Goal: Information Seeking & Learning: Learn about a topic

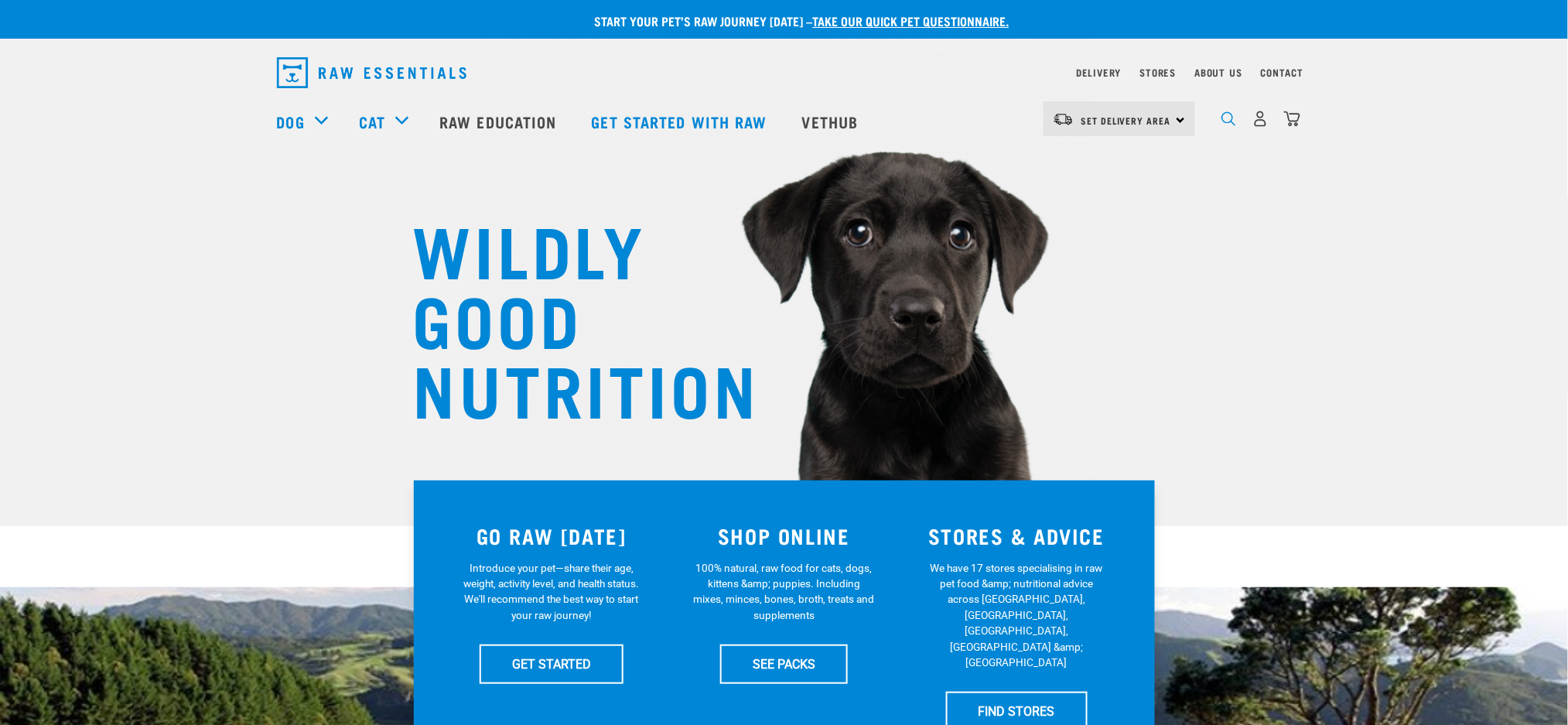
click at [1225, 126] on img "dropdown navigation" at bounding box center [1229, 119] width 15 height 15
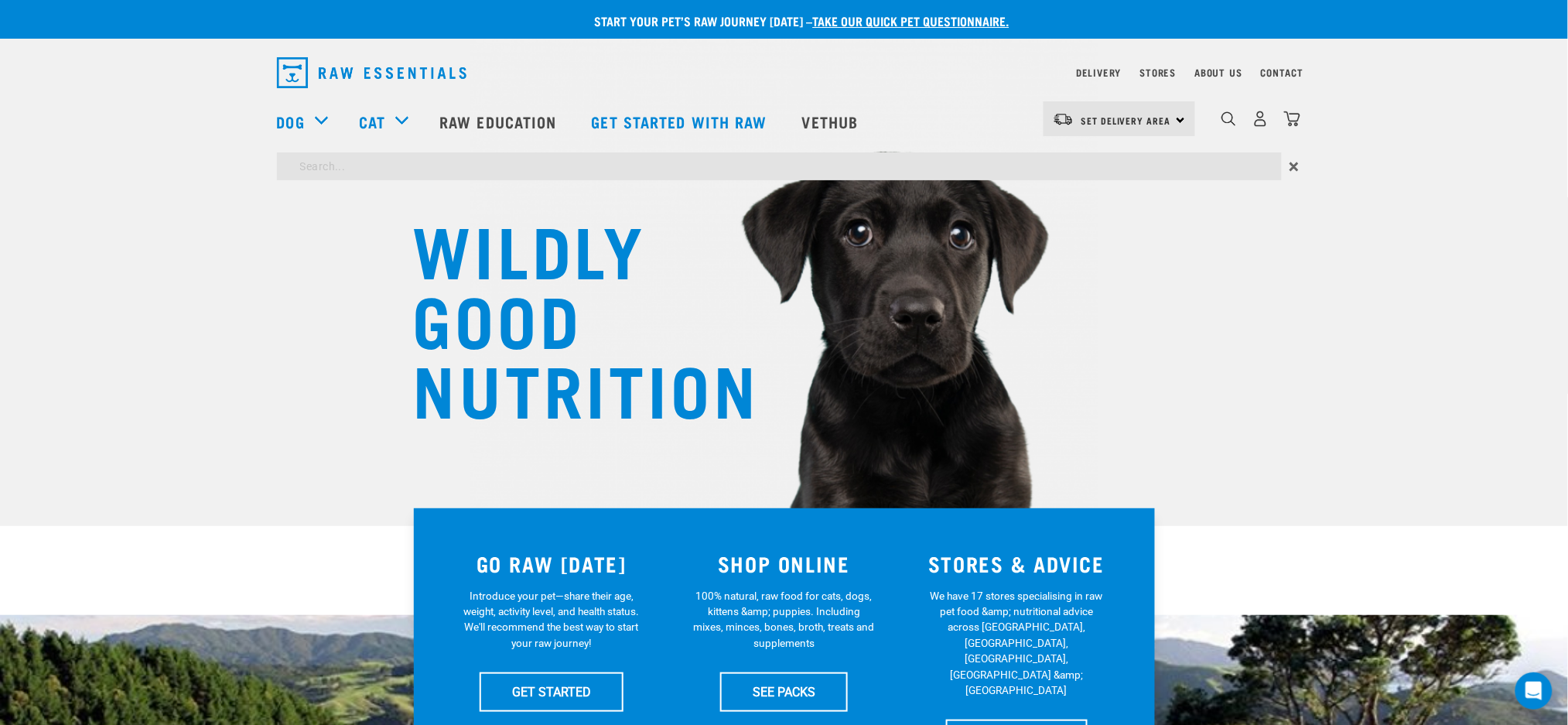
click at [513, 160] on input "search" at bounding box center [779, 166] width 1005 height 28
type input "thiamine"
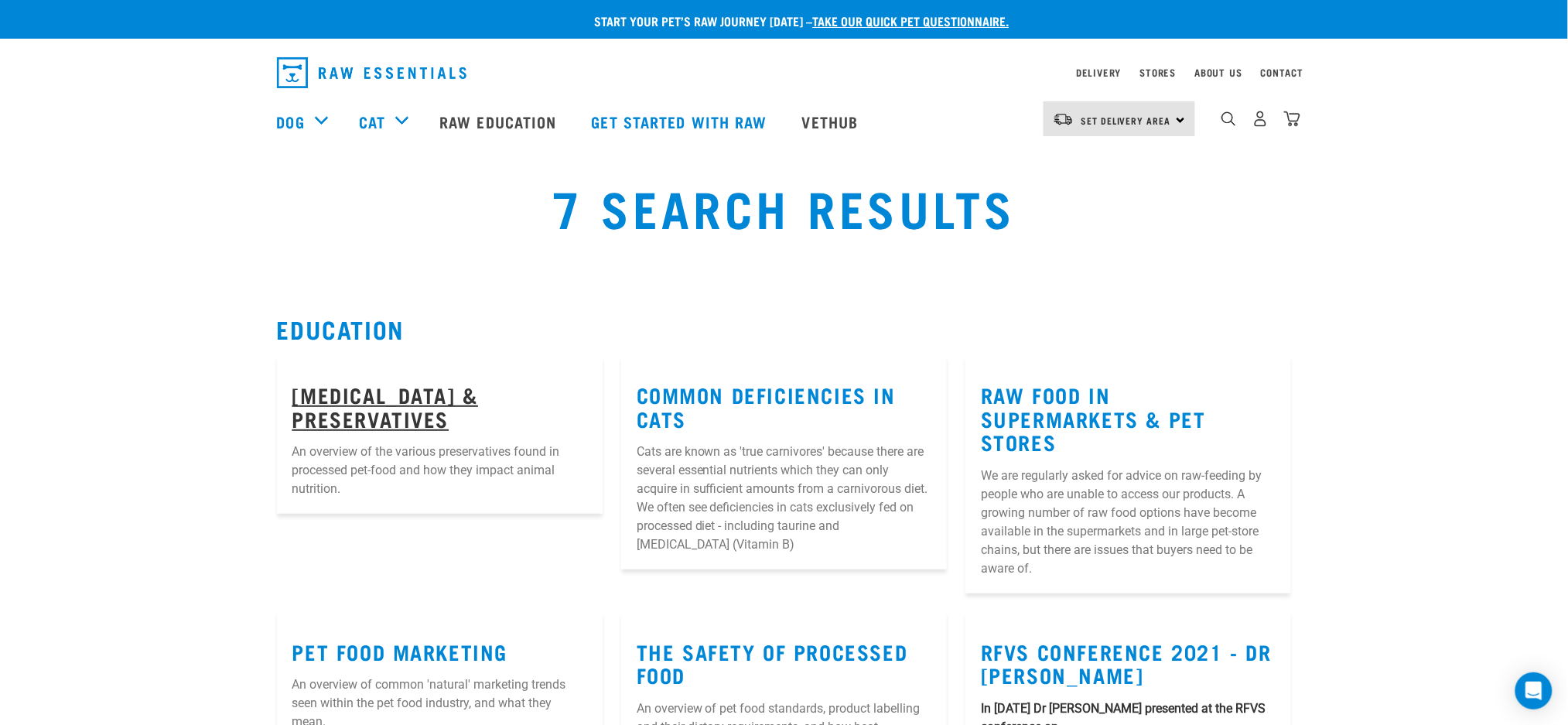
click at [479, 389] on link "Thiamine & Preservatives" at bounding box center [385, 406] width 186 height 36
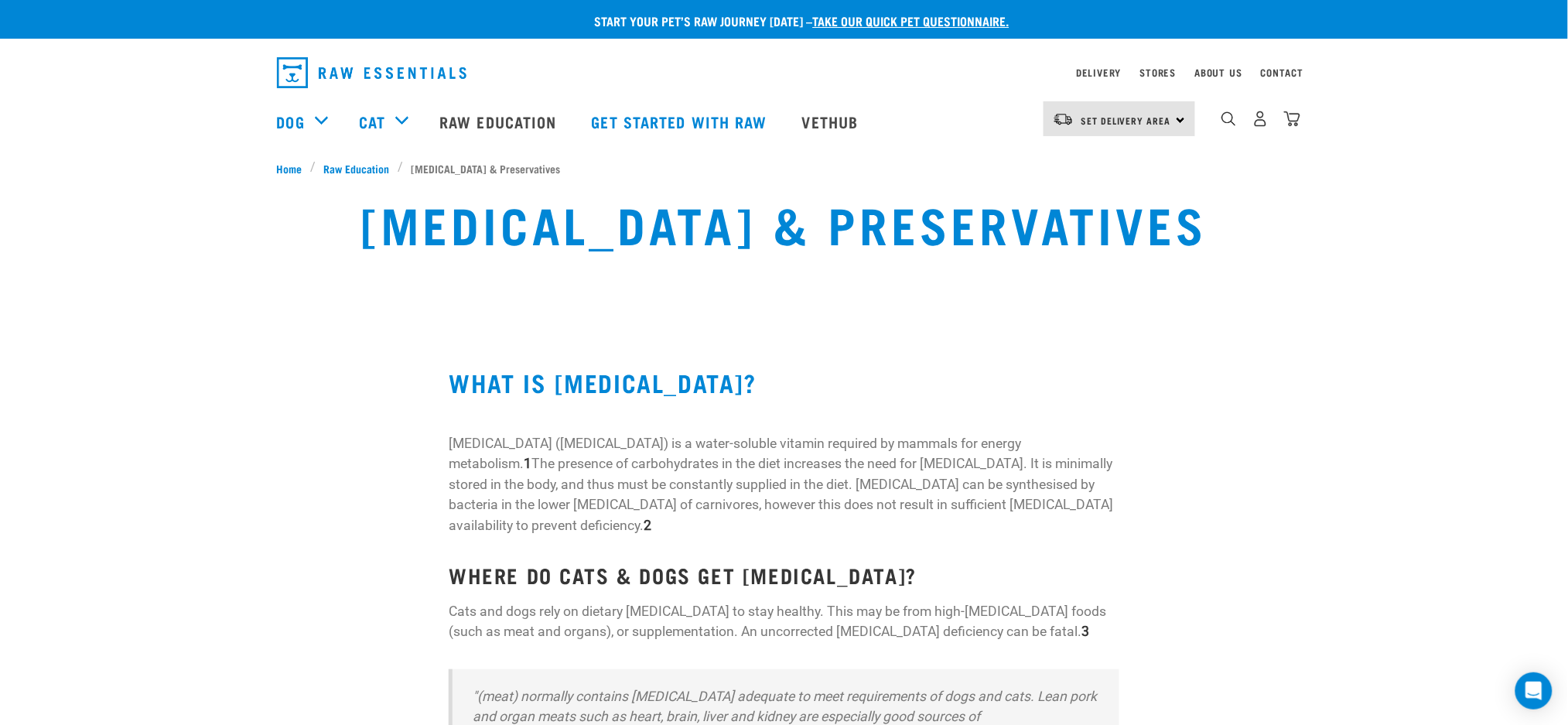
click at [294, 65] on img "dropdown navigation" at bounding box center [371, 73] width 190 height 31
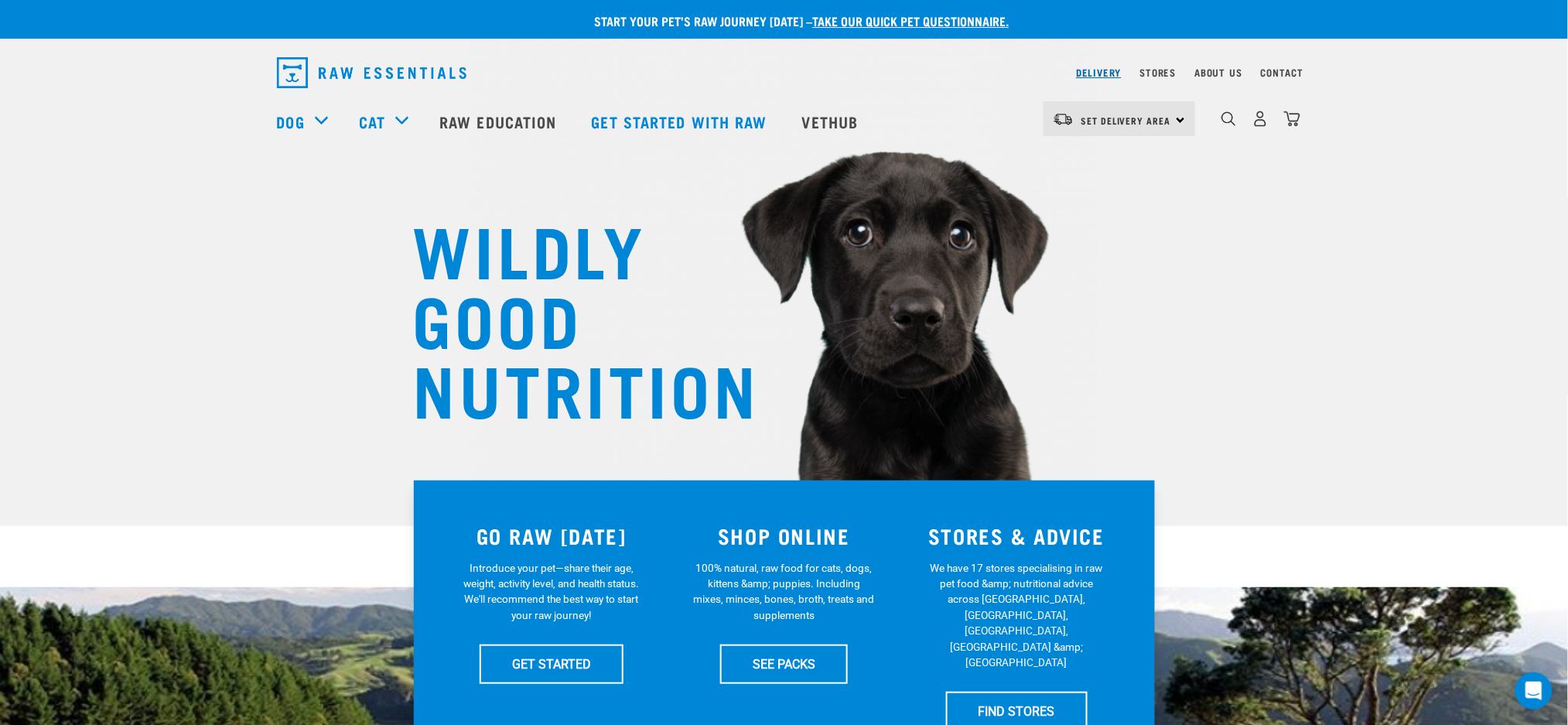
click at [1101, 69] on link "Delivery" at bounding box center [1099, 72] width 45 height 5
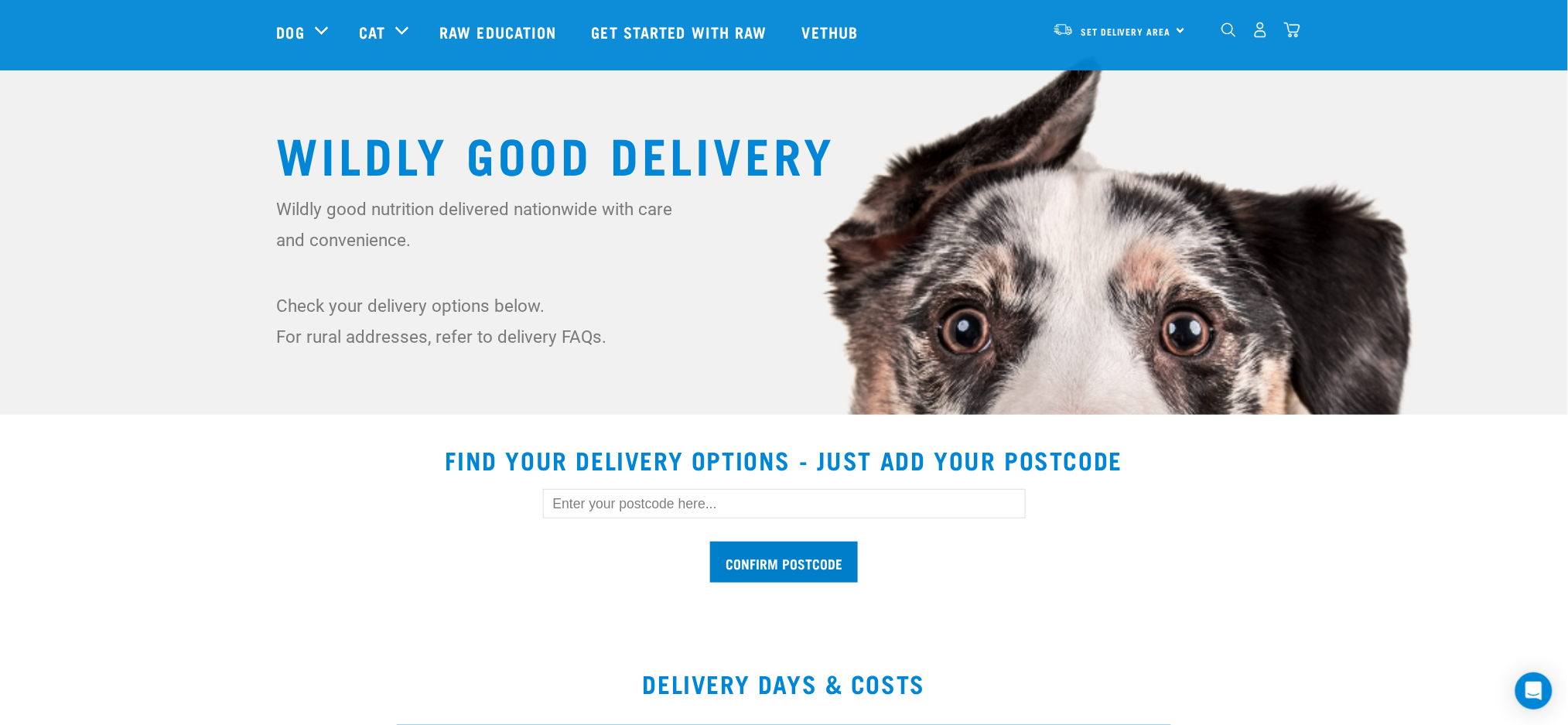
scroll to position [309, 0]
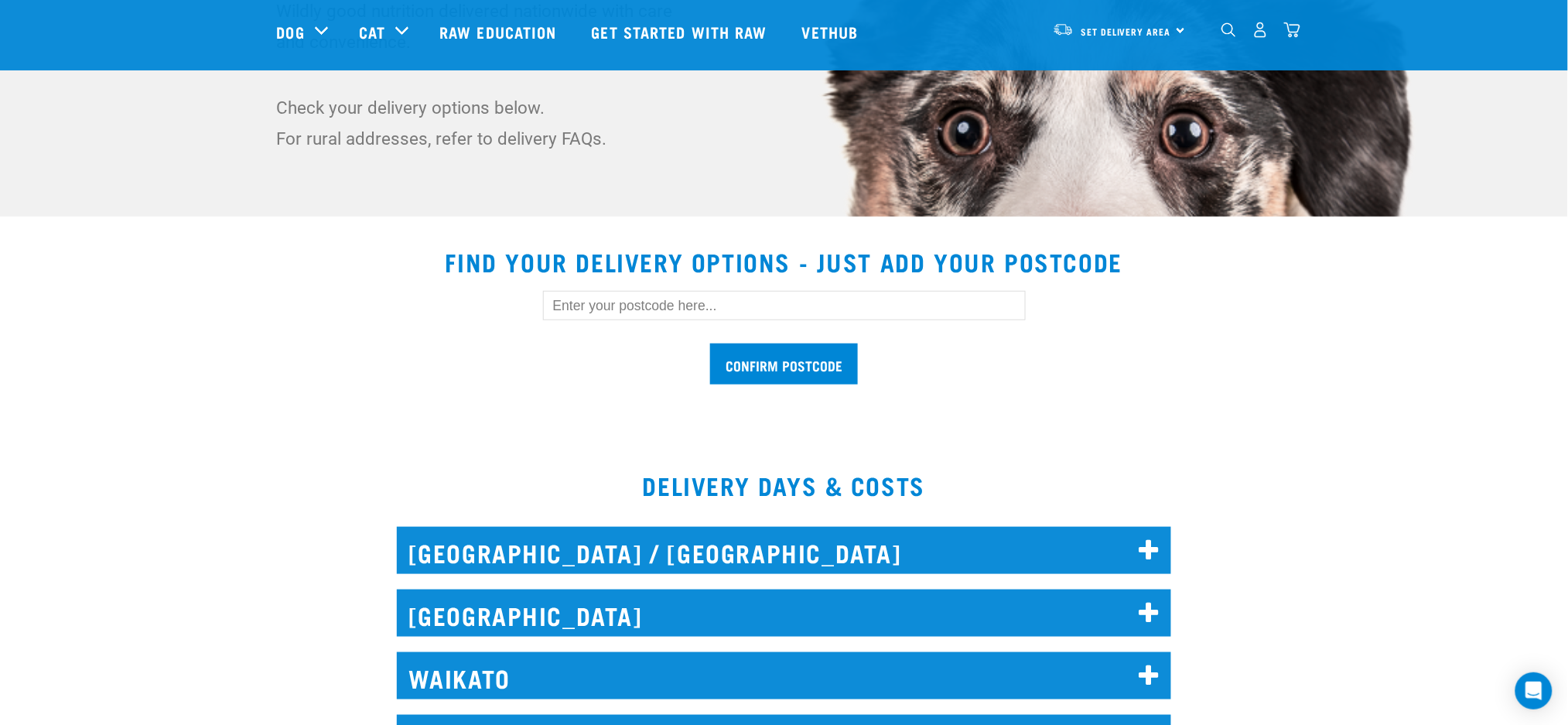
click at [761, 303] on input "text" at bounding box center [784, 306] width 483 height 29
type input "0624"
click at [784, 367] on input "Confirm postcode" at bounding box center [784, 364] width 148 height 41
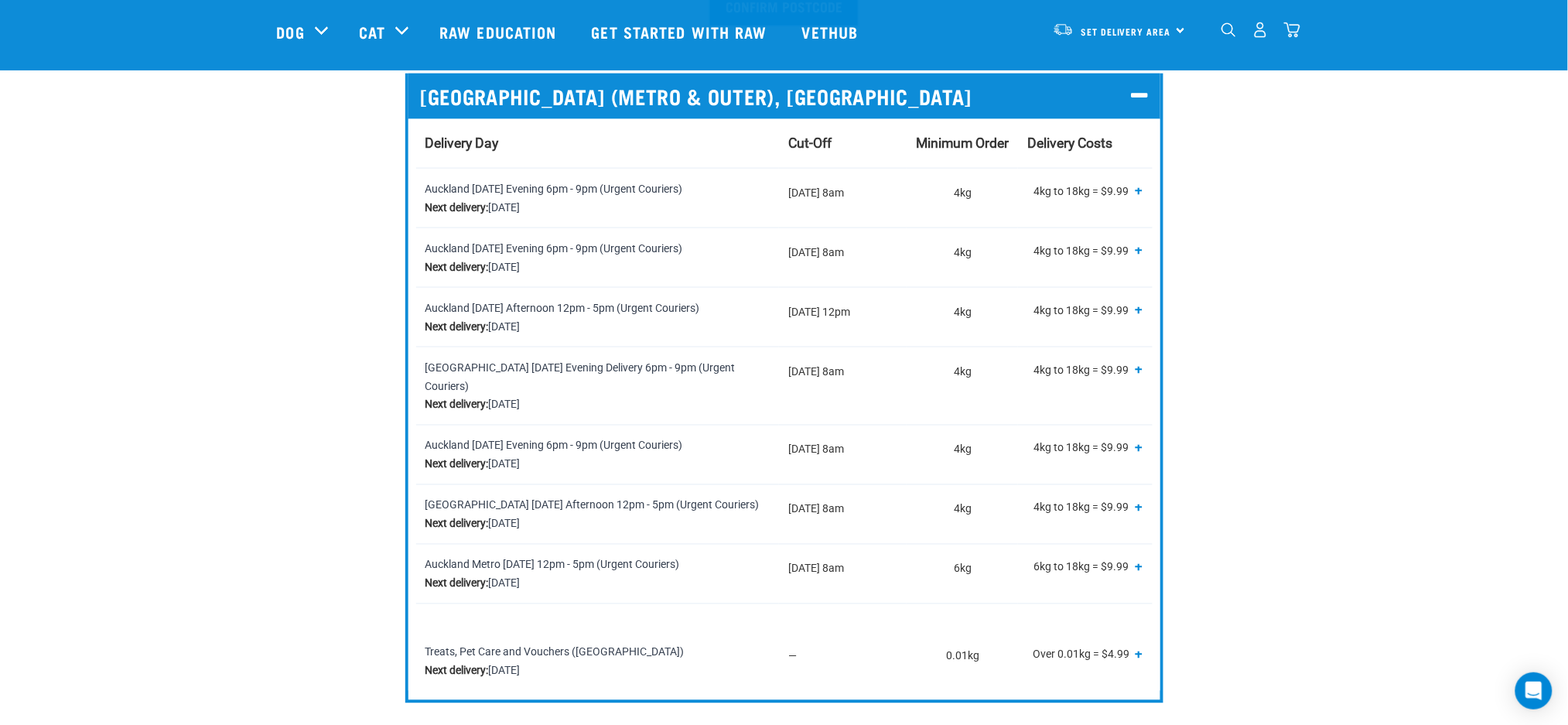
scroll to position [619, 0]
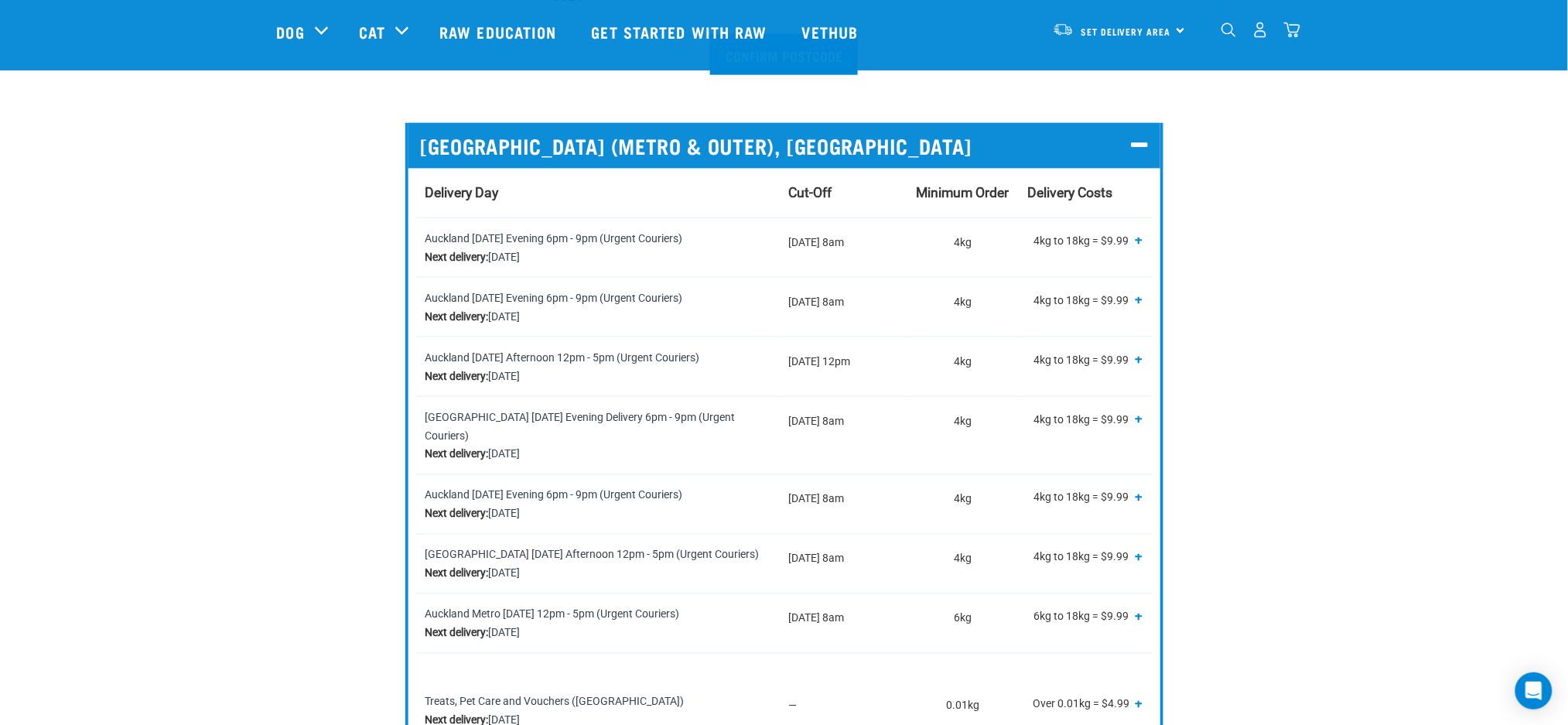
click at [1137, 241] on span "+" at bounding box center [1139, 240] width 8 height 16
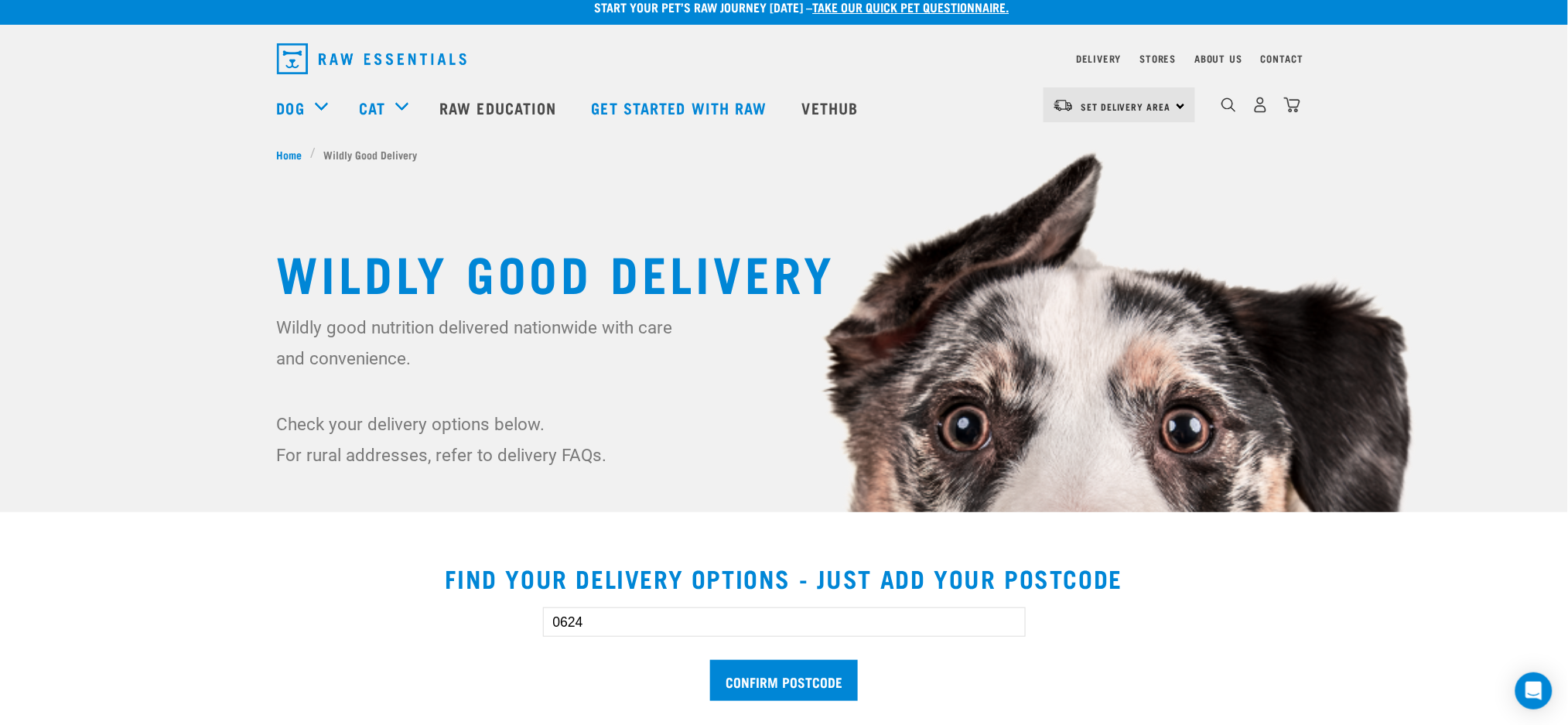
scroll to position [0, 0]
